Goal: Information Seeking & Learning: Check status

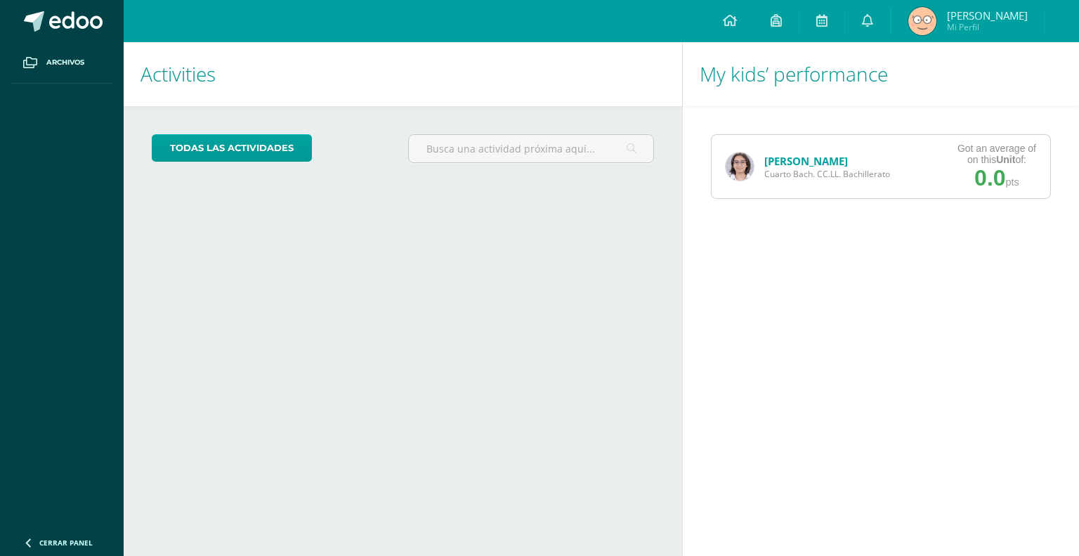
click at [810, 167] on link "[PERSON_NAME]" at bounding box center [807, 161] width 84 height 14
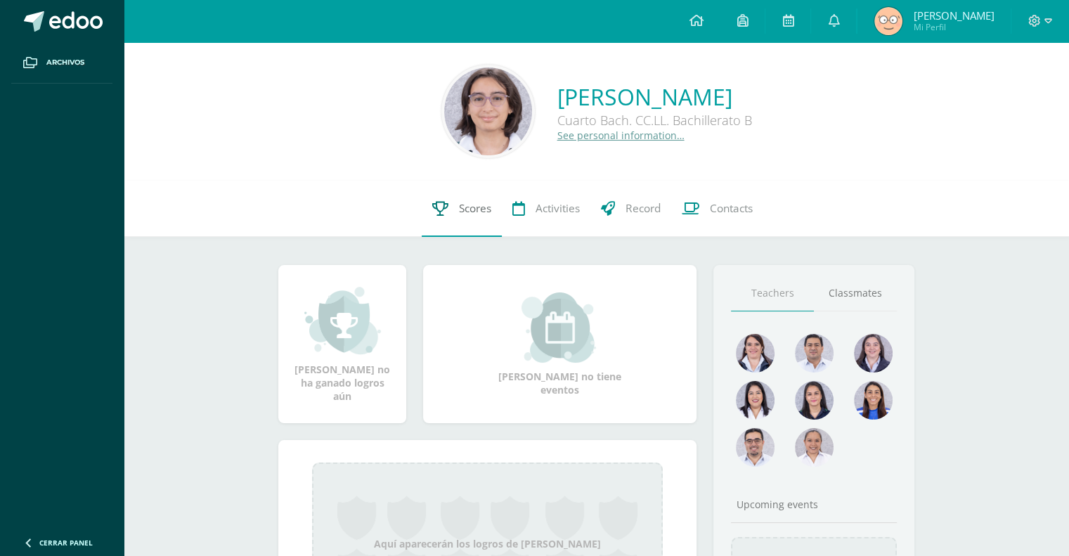
click at [450, 216] on link "Scores" at bounding box center [462, 209] width 80 height 56
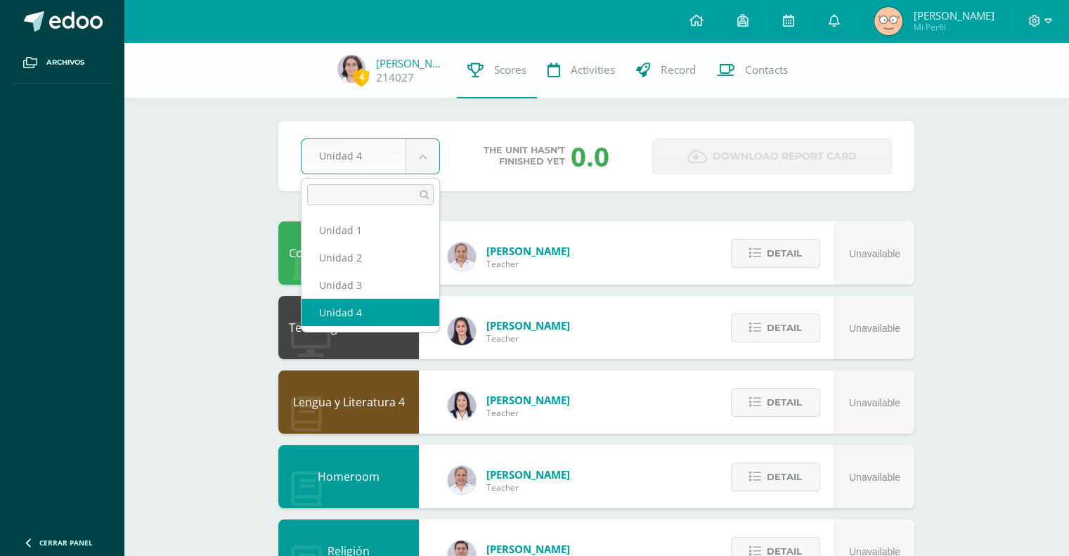
click at [433, 167] on body "Archivos Cerrar panel Configuration Log out [PERSON_NAME] Mi Perfil Notificatio…" at bounding box center [534, 566] width 1069 height 1132
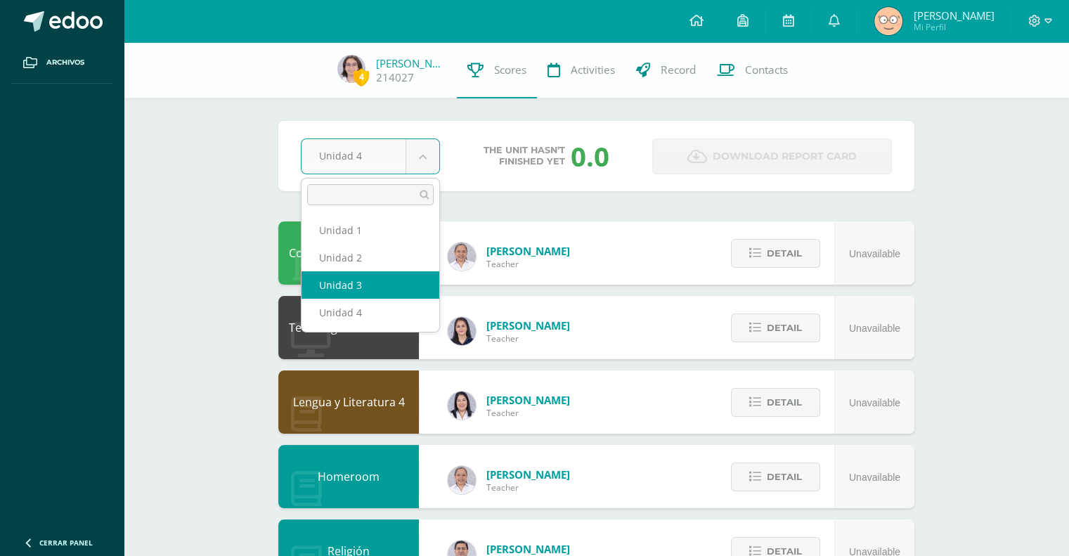
select select "Unidad 3"
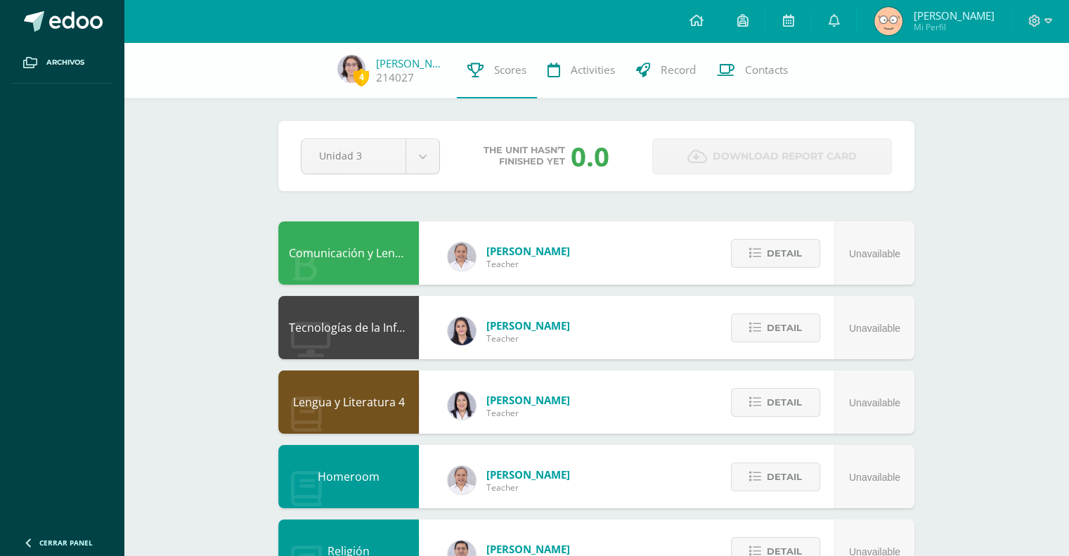
click at [421, 278] on div "Diana Marroquin Teacher" at bounding box center [509, 253] width 178 height 56
